Goal: Task Accomplishment & Management: Use online tool/utility

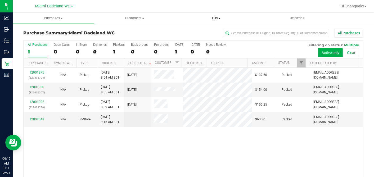
click at [212, 15] on uib-tab-heading "Tills Manage tills Reconcile e-payments" at bounding box center [215, 18] width 81 height 11
click at [211, 37] on span "Reconcile e-payments" at bounding box center [201, 38] width 53 height 4
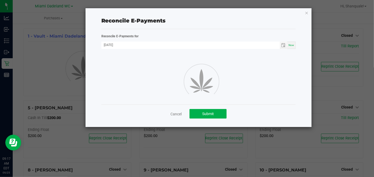
click at [309, 11] on div "Reconcile E-Payments Reconcile E-Payments for [DATE] Now Cancel Submit" at bounding box center [198, 67] width 226 height 119
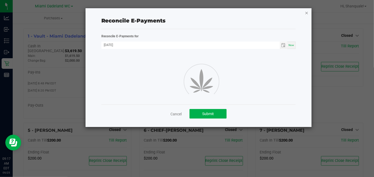
click at [306, 11] on icon "button" at bounding box center [307, 13] width 4 height 6
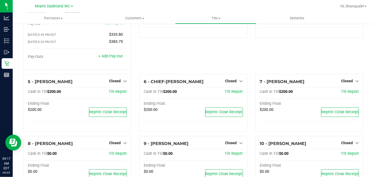
scroll to position [49, 0]
drag, startPoint x: 114, startPoint y: 76, endPoint x: 120, endPoint y: 76, distance: 5.3
click at [120, 79] on link "Closed" at bounding box center [118, 81] width 18 height 4
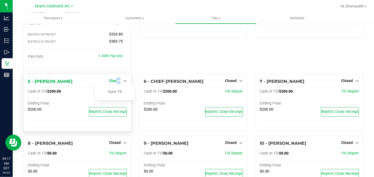
click at [120, 79] on link "Closed" at bounding box center [118, 81] width 18 height 4
click at [114, 79] on span "Closed" at bounding box center [115, 81] width 12 height 4
click at [115, 89] on link "Open Till" at bounding box center [115, 91] width 14 height 4
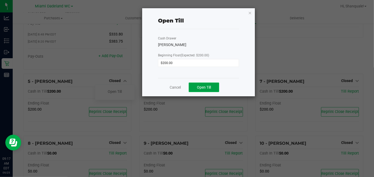
click at [204, 87] on span "Open Till" at bounding box center [204, 87] width 14 height 4
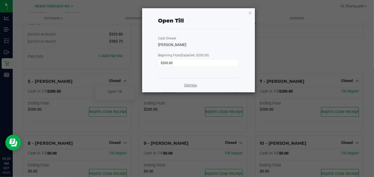
click at [193, 85] on link "Dismiss" at bounding box center [190, 86] width 13 height 6
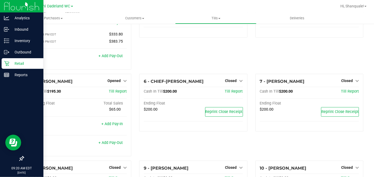
click at [5, 61] on icon at bounding box center [6, 63] width 5 height 5
